Goal: Task Accomplishment & Management: Use online tool/utility

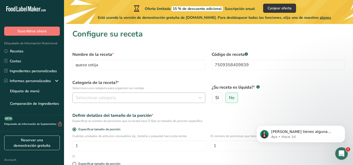
type input "7509358409839"
click at [124, 98] on div "Seleccionar categoría" at bounding box center [137, 98] width 123 height 6
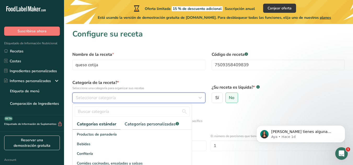
click at [200, 97] on icon "button" at bounding box center [200, 97] width 6 height 9
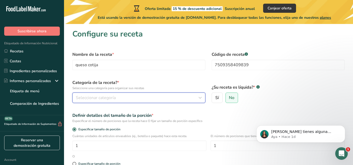
click at [200, 97] on icon "button" at bounding box center [200, 97] width 6 height 9
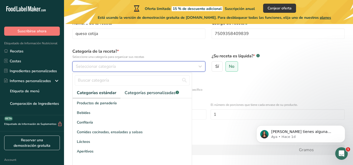
scroll to position [42, 0]
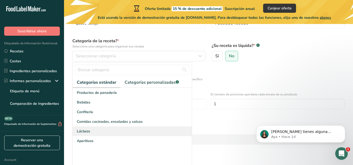
click at [83, 130] on span "Lácteos" at bounding box center [83, 131] width 13 height 5
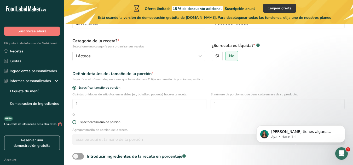
click at [74, 122] on span at bounding box center [74, 122] width 4 height 4
click at [74, 122] on input "Especificar tamaño de porción" at bounding box center [73, 122] width 3 height 3
radio input "true"
radio input "false"
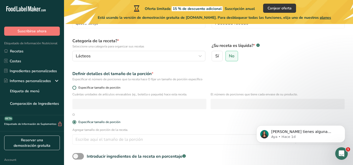
click at [75, 88] on span at bounding box center [74, 88] width 4 height 4
click at [75, 88] on input "Especificar tamaño de porción" at bounding box center [73, 87] width 3 height 3
radio input "true"
radio input "false"
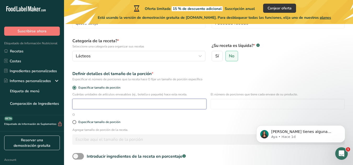
click at [183, 105] on input "number" at bounding box center [139, 104] width 134 height 10
type input "1"
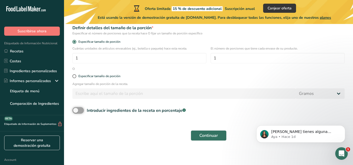
scroll to position [89, 0]
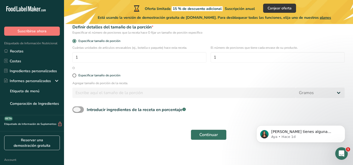
click at [80, 111] on span at bounding box center [77, 110] width 11 height 7
click at [76, 111] on input "Introducir ingredientes de la receta en porcentaje .a-a{fill:#347362;}.b-a{fill…" at bounding box center [73, 109] width 3 height 3
checkbox input "true"
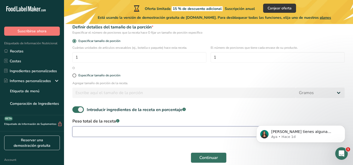
click at [92, 133] on input "number" at bounding box center [192, 132] width 240 height 10
type input "1000"
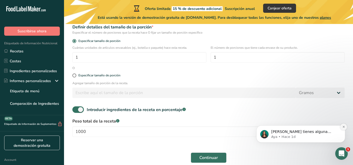
click at [343, 127] on icon "Dismiss notification" at bounding box center [343, 127] width 3 height 3
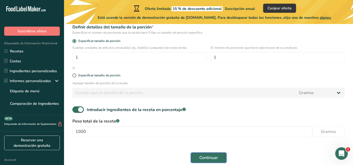
click at [201, 160] on span "Continuar" at bounding box center [208, 158] width 19 height 6
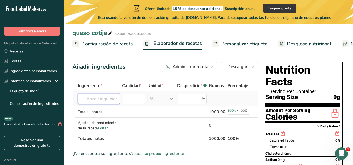
click at [100, 103] on input "text" at bounding box center [99, 99] width 42 height 10
type input "leche cruda [PERSON_NAME] libre de pastoreo"
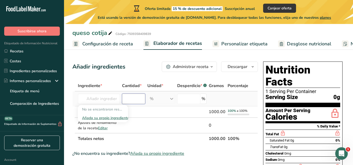
scroll to position [0, 0]
click at [134, 98] on input "number" at bounding box center [133, 99] width 23 height 10
click at [172, 99] on div "% Unidades de peso g kg mg Ver más Unidades de volumen [GEOGRAPHIC_DATA] Las un…" at bounding box center [160, 99] width 27 height 10
click at [137, 100] on input "5" at bounding box center [133, 99] width 23 height 10
type input "5"
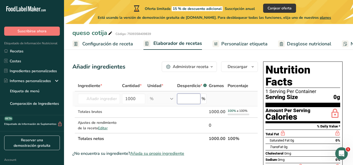
click at [193, 99] on input "number" at bounding box center [188, 99] width 23 height 10
click at [138, 97] on input "1000" at bounding box center [133, 99] width 23 height 10
type input "1"
type input "5000"
click at [190, 100] on input "number" at bounding box center [188, 99] width 23 height 10
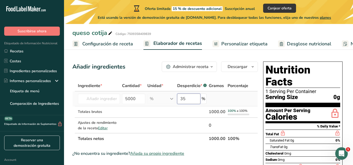
type input "3"
type input "7"
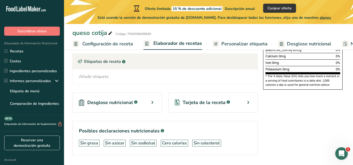
scroll to position [153, 0]
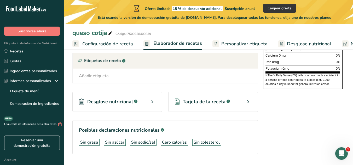
type input "60"
click at [152, 102] on icon at bounding box center [152, 101] width 6 height 9
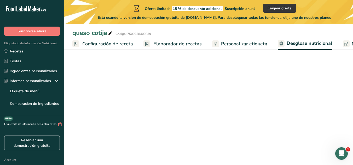
select select "Calories"
click at [251, 46] on span "Personalizar etiqueta" at bounding box center [244, 43] width 46 height 7
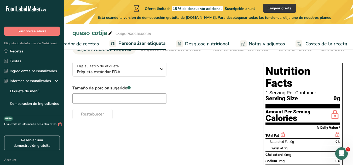
scroll to position [28, 0]
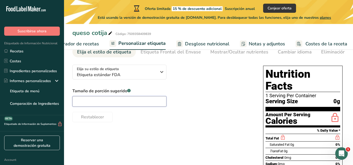
click at [152, 104] on input "text" at bounding box center [119, 101] width 94 height 10
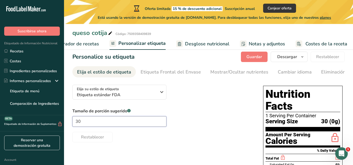
scroll to position [0, 0]
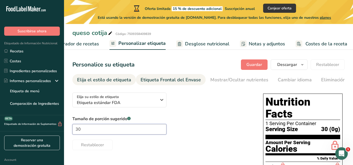
type input "30"
click at [168, 83] on div "Etiqueta Frontal del Envase" at bounding box center [171, 80] width 60 height 7
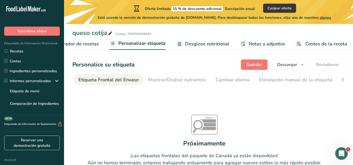
click at [168, 83] on div "Mostrar/Ocultar nutrientes" at bounding box center [177, 80] width 58 height 7
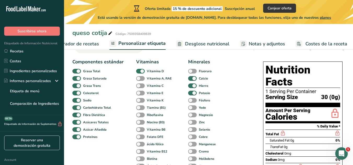
scroll to position [31, 0]
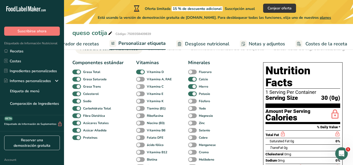
click at [142, 89] on span at bounding box center [140, 86] width 9 height 5
click at [139, 88] on input "Vitamina C" at bounding box center [137, 86] width 3 height 3
checkbox input "true"
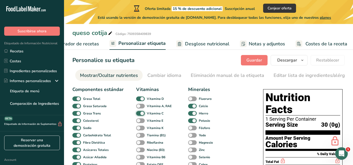
scroll to position [0, 0]
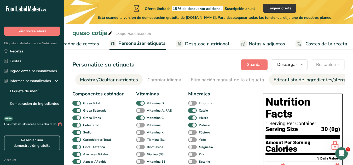
click at [293, 83] on div "Editar lista de ingredientes/alérgenos" at bounding box center [313, 80] width 81 height 7
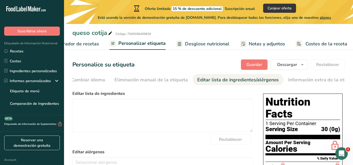
scroll to position [0, 215]
click at [293, 83] on div "Información extra de la etiqueta" at bounding box center [313, 80] width 69 height 7
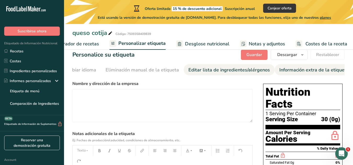
scroll to position [10, 0]
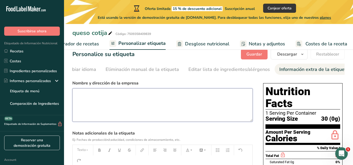
click at [92, 105] on textarea at bounding box center [162, 105] width 180 height 33
type textarea "e"
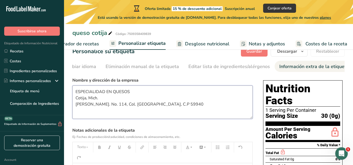
scroll to position [11, 0]
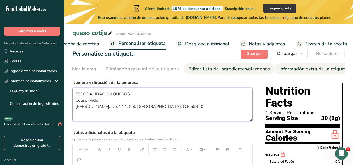
type textarea "ESPECIALIDAD EN QUESOS Cotija, Mich. [PERSON_NAME]. No. 114, Col. [GEOGRAPHIC_D…"
click at [226, 68] on div "Editar lista de ingredientes/alérgenos" at bounding box center [228, 69] width 81 height 7
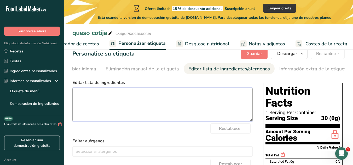
click at [181, 98] on textarea at bounding box center [162, 104] width 180 height 33
type textarea "l"
click at [201, 107] on textarea "Leche cruda, sal, ensimas, cultivos" at bounding box center [162, 104] width 180 height 33
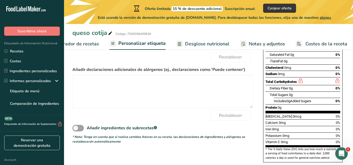
scroll to position [119, 0]
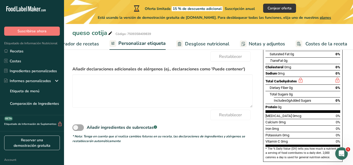
type textarea "Leche cruda, sal, enzimas, cultivos"
click at [80, 129] on span at bounding box center [77, 128] width 11 height 7
click at [76, 129] on input "Añadir ingredientes de subrecetas .a-a{fill:#347362;}.b-a{fill:#fff;}" at bounding box center [73, 127] width 3 height 3
checkbox input "true"
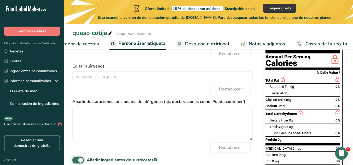
scroll to position [105, 0]
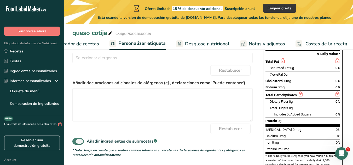
click at [79, 144] on span at bounding box center [77, 141] width 11 height 7
click at [76, 143] on input "Añadir ingredientes de subrecetas .a-a{fill:#347362;}.b-a{fill:#fff;}" at bounding box center [73, 141] width 3 height 3
checkbox input "false"
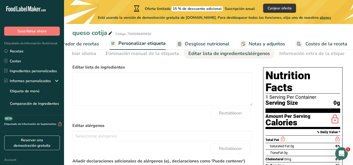
scroll to position [2, 0]
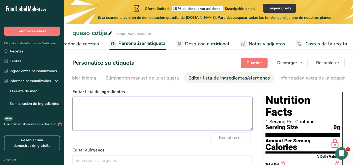
click at [168, 114] on textarea at bounding box center [162, 113] width 180 height 33
type textarea "leche cruda sal enzimas cultivos"
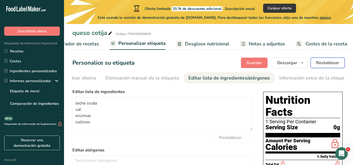
click at [326, 64] on span "Restablecer" at bounding box center [327, 63] width 23 height 6
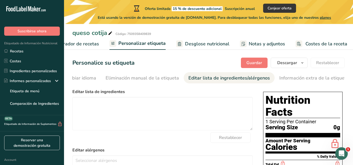
scroll to position [0, 0]
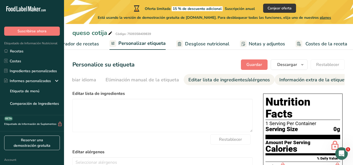
click at [302, 81] on div "Información extra de la etiqueta" at bounding box center [313, 80] width 69 height 7
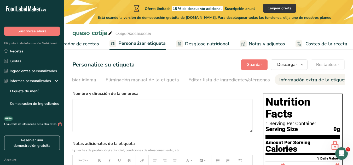
click at [83, 44] on span "Elaborador de recetas" at bounding box center [75, 43] width 48 height 7
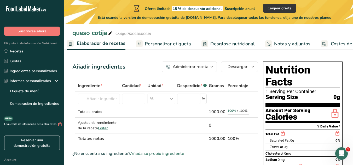
scroll to position [0, 73]
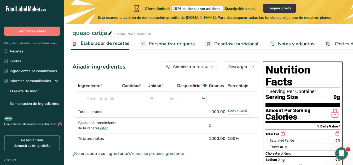
click at [206, 68] on div "Administrar receta" at bounding box center [191, 67] width 36 height 6
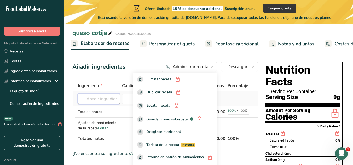
click at [105, 98] on input "text" at bounding box center [99, 99] width 42 height 10
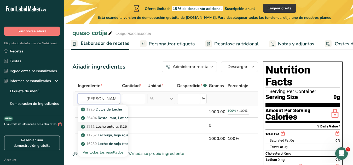
type input "[PERSON_NAME]"
click at [110, 127] on p "1211 Leche entera, 3,25 % de grasa láctea, sin vitamina A ni vitamina D añadidas" at bounding box center [152, 126] width 141 height 5
type input "Milk, whole, 3.25% milkfat, without added vitamin A and [MEDICAL_DATA]"
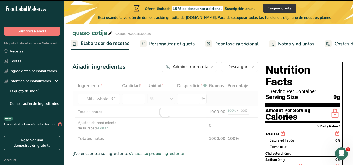
type input "0"
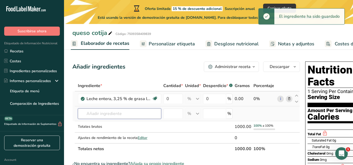
click at [108, 113] on input "text" at bounding box center [119, 114] width 83 height 10
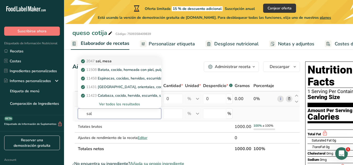
type input "sal"
click at [116, 63] on div "2047 sal, [GEOGRAPHIC_DATA]" at bounding box center [115, 61] width 67 height 5
type input "Salt, table"
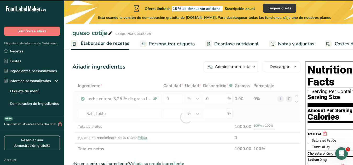
type input "0"
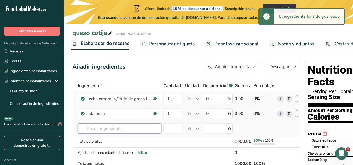
click at [104, 130] on input "text" at bounding box center [119, 129] width 83 height 10
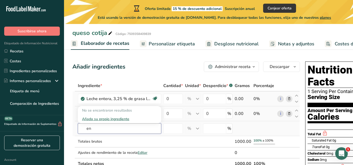
type input "e"
type input "enzy"
click at [109, 119] on div "Añada su propio ingrediente" at bounding box center [119, 118] width 75 height 5
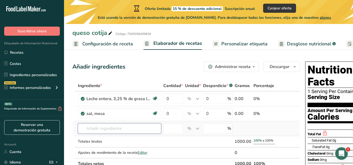
click at [106, 130] on input "text" at bounding box center [119, 129] width 83 height 10
type input "enzimas y cultivo"
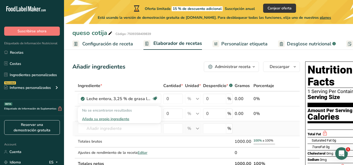
click at [117, 120] on div "Añada su propio ingrediente" at bounding box center [119, 118] width 75 height 5
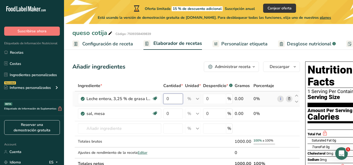
click at [175, 101] on input "0" at bounding box center [173, 99] width 20 height 10
type input "5"
type input "100"
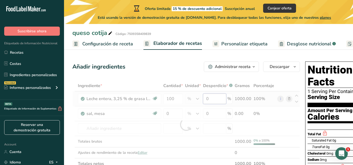
click at [219, 99] on div "Ingrediente * Cantidad * Unidad * Desperdicio * .a-a{fill:#347362;}.b-a{fill:#f…" at bounding box center [186, 124] width 228 height 89
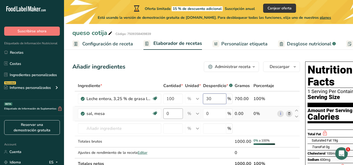
type input "30"
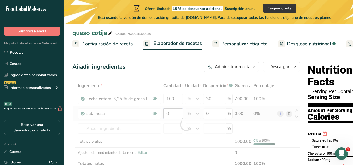
click at [173, 113] on div "Ingrediente * Cantidad * Unidad * Desperdicio * .a-a{fill:#347362;}.b-a{fill:#f…" at bounding box center [186, 124] width 228 height 89
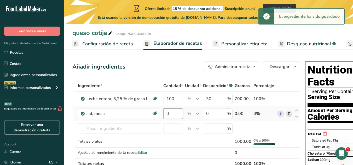
type input "2"
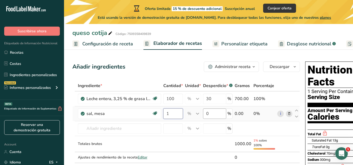
type input "1"
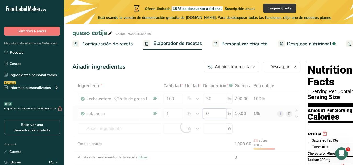
click at [219, 114] on div "Ingrediente * Cantidad * Unidad * Desperdicio * .a-a{fill:#347362;}.b-a{fill:#f…" at bounding box center [186, 127] width 228 height 94
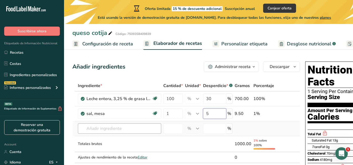
type input "5"
click at [106, 129] on div "Ingrediente * Cantidad * Unidad * Desperdicio * .a-a{fill:#347362;}.b-a{fill:#f…" at bounding box center [186, 127] width 228 height 94
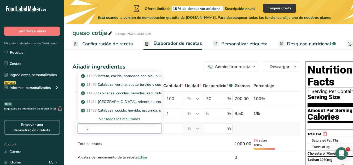
type input "c"
click at [114, 118] on div "Ver todos los resultados" at bounding box center [119, 118] width 75 height 5
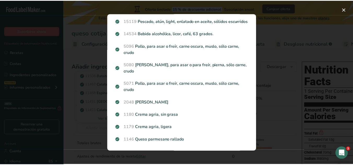
scroll to position [641, 0]
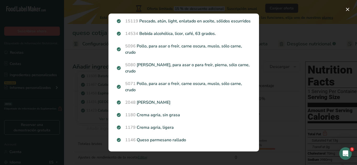
click at [284, 136] on div "Search results modal" at bounding box center [178, 82] width 357 height 165
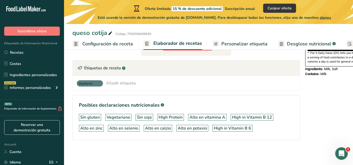
scroll to position [178, 0]
click at [98, 151] on div "Añadir ingredientes Administrar receta Eliminar receta Duplicar receta Escalar …" at bounding box center [187, 20] width 231 height 273
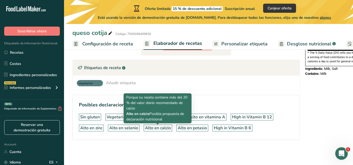
click at [158, 127] on div "Alto en calcio" at bounding box center [158, 128] width 26 height 6
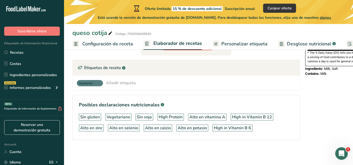
click at [158, 127] on div "Alto en calcio" at bounding box center [158, 128] width 26 height 6
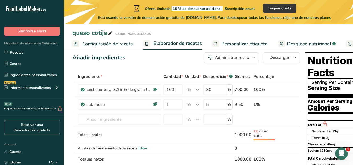
scroll to position [8, 0]
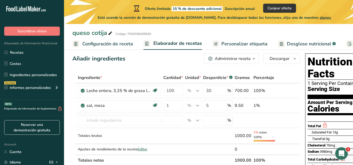
click at [241, 45] on span "Personalizar etiqueta" at bounding box center [244, 43] width 46 height 7
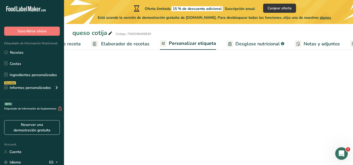
scroll to position [0, 107]
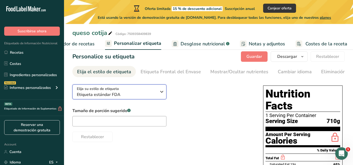
click at [161, 92] on icon "button" at bounding box center [162, 91] width 6 height 9
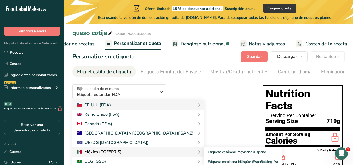
click at [109, 153] on div at bounding box center [99, 152] width 45 height 6
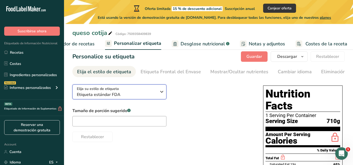
click at [160, 93] on icon "button" at bounding box center [162, 91] width 6 height 9
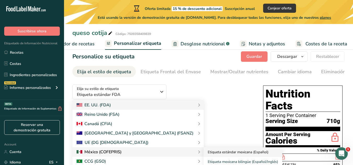
click at [203, 153] on link "Etiqueta estándar mexicana (Español)" at bounding box center [242, 153] width 79 height 10
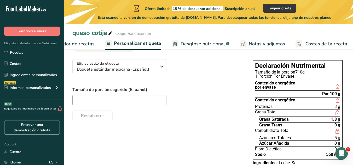
scroll to position [34, 0]
click at [137, 102] on input "text" at bounding box center [119, 100] width 94 height 10
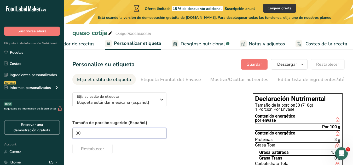
scroll to position [0, 0]
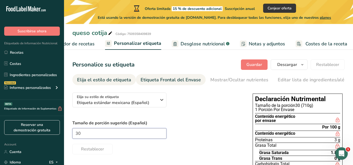
type input "30"
click at [168, 79] on div "Etiqueta Frontal del Envase" at bounding box center [171, 80] width 60 height 7
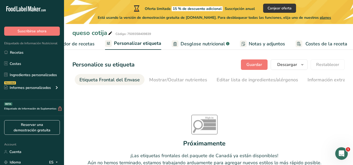
scroll to position [0, 62]
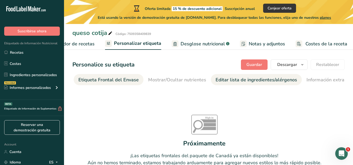
click at [235, 78] on div "Editar lista de ingredientes/alérgenos" at bounding box center [255, 80] width 81 height 7
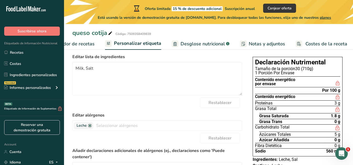
scroll to position [37, 0]
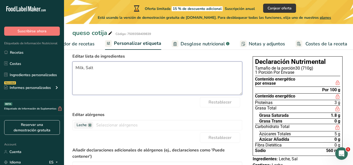
click at [143, 78] on textarea "Milk, Salt" at bounding box center [157, 78] width 170 height 33
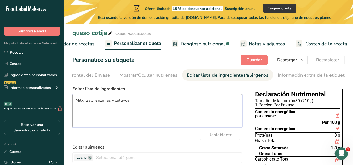
scroll to position [3, 0]
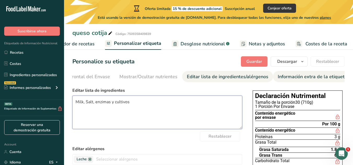
type textarea "Milk, Salt, enzimas y cultivos"
click at [289, 75] on div "Información extra de la etiqueta" at bounding box center [312, 76] width 69 height 7
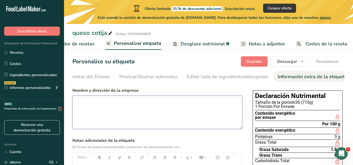
click at [207, 108] on textarea at bounding box center [157, 112] width 170 height 33
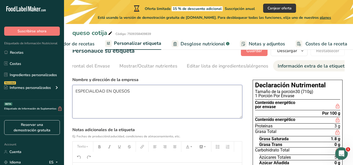
scroll to position [0, 0]
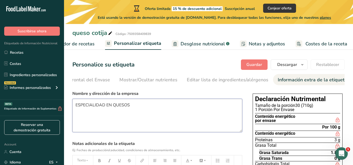
click at [92, 113] on textarea "ESPECIALIDAD EN QUESOS" at bounding box center [157, 115] width 170 height 33
click at [160, 119] on textarea "ESPECIALIDAD EN QUESOS Cotija, Mich. Salvador Ochoa No.114 Col Guadalajara C.P.…" at bounding box center [157, 115] width 170 height 33
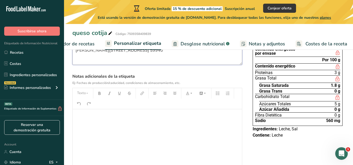
scroll to position [73, 0]
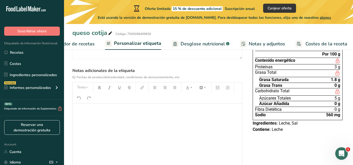
click at [155, 114] on p "﻿" at bounding box center [157, 111] width 164 height 6
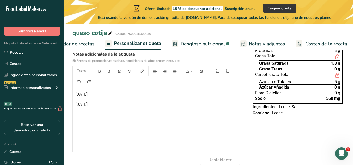
scroll to position [99, 0]
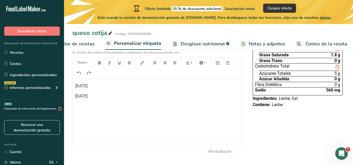
click at [199, 47] on span "Desglose nutricional" at bounding box center [202, 43] width 44 height 7
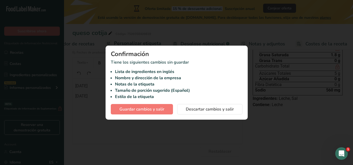
scroll to position [0, 103]
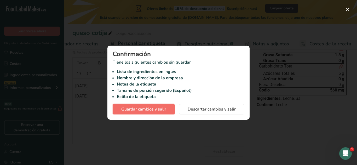
click at [155, 110] on span "Guardar cambios y salir" at bounding box center [143, 109] width 45 height 6
type textarea "ESPECIALIDAD EN QUESOS Cotija, Mich. Salvador Ochoa No.114 Col Guadalajara C.P.…"
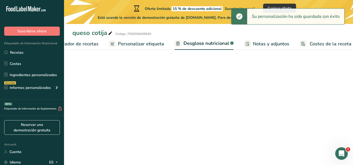
select select "Calories"
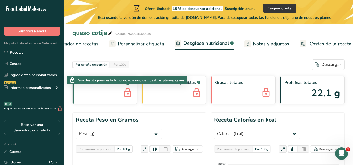
click at [124, 94] on icon at bounding box center [128, 93] width 10 height 14
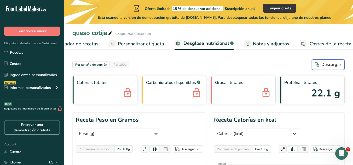
click at [337, 64] on div "Descargar" at bounding box center [328, 65] width 26 height 6
click at [260, 44] on span "Notas y adjuntos" at bounding box center [271, 43] width 36 height 7
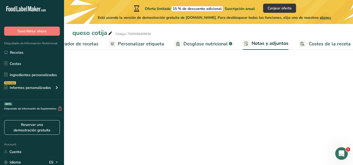
scroll to position [0, 107]
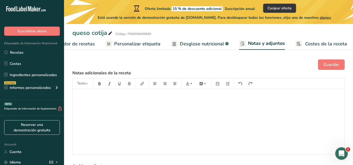
click at [203, 45] on span "Desglose nutricional" at bounding box center [202, 43] width 44 height 7
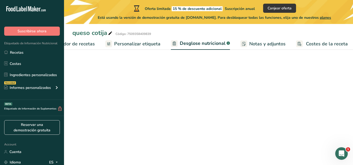
scroll to position [0, 107]
select select "Calories"
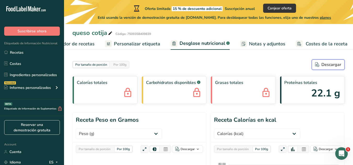
click at [327, 66] on div "Descargar" at bounding box center [328, 65] width 26 height 6
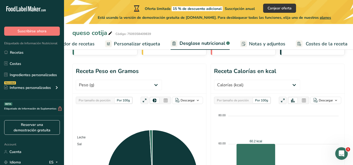
scroll to position [0, 0]
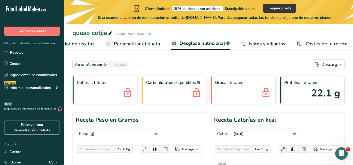
click at [322, 43] on span "Costes de la receta" at bounding box center [327, 43] width 42 height 7
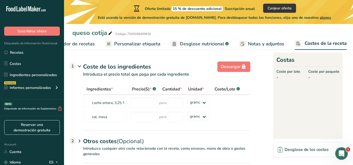
click at [126, 44] on span "Personalizar etiqueta" at bounding box center [137, 43] width 46 height 7
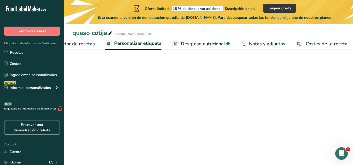
scroll to position [0, 107]
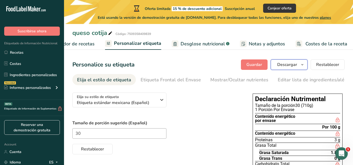
click at [298, 65] on button "Descargar" at bounding box center [289, 65] width 37 height 10
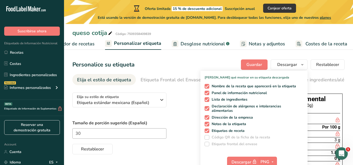
click at [209, 139] on span at bounding box center [207, 137] width 5 height 5
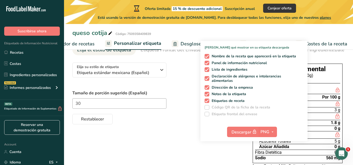
scroll to position [29, 0]
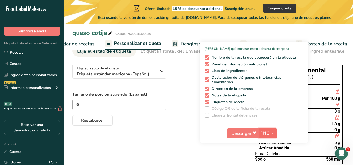
click at [267, 133] on span "PNG" at bounding box center [264, 133] width 9 height 6
click at [267, 142] on link "PNG" at bounding box center [268, 144] width 17 height 9
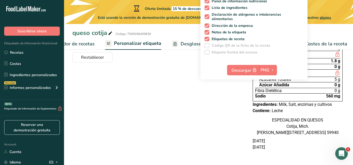
scroll to position [92, 0]
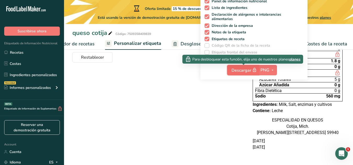
click at [245, 72] on span "Descargar" at bounding box center [244, 70] width 26 height 7
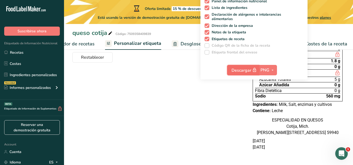
click at [245, 72] on span "Descargar" at bounding box center [244, 70] width 26 height 7
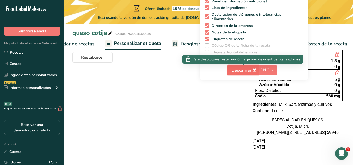
click at [245, 72] on span "Descargar" at bounding box center [244, 70] width 26 height 7
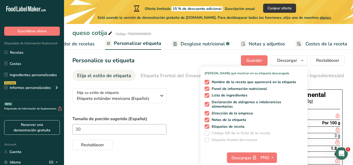
scroll to position [4, 0]
